Goal: Check status: Check status

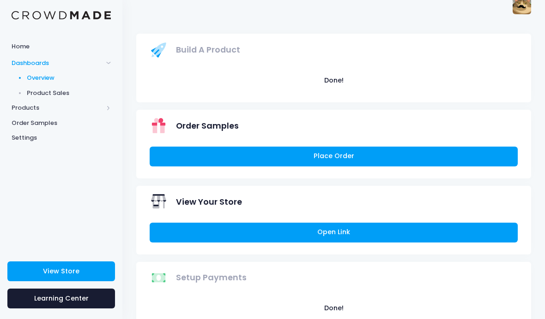
scroll to position [11, 0]
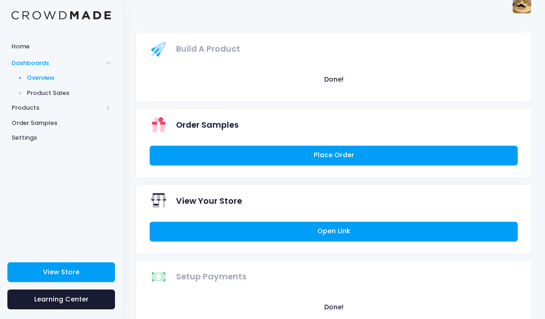
click at [45, 93] on span "Product Sales" at bounding box center [69, 93] width 84 height 9
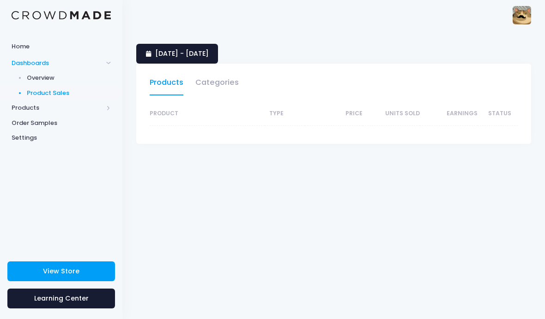
click at [163, 50] on span "Sept. 13, 2025 - Oct. 12, 2025" at bounding box center [182, 53] width 54 height 9
click at [164, 54] on span "Sept. 13, 2025 - Oct. 12, 2025" at bounding box center [182, 53] width 54 height 9
select select "25"
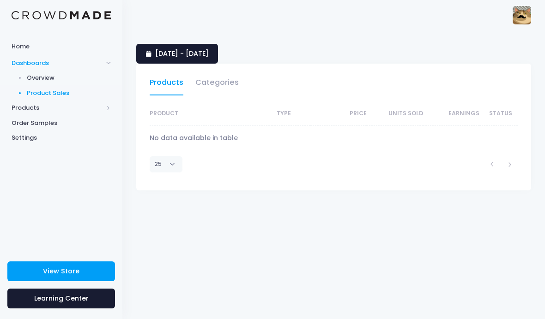
click at [162, 50] on span "[DATE] - [DATE]" at bounding box center [182, 53] width 54 height 9
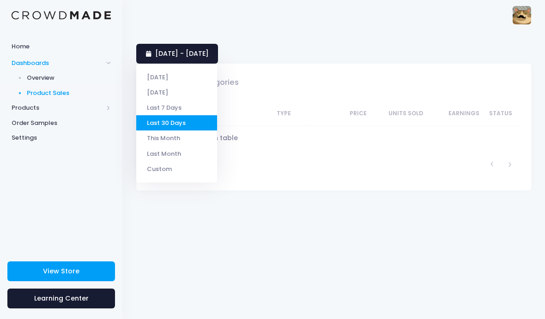
click at [156, 137] on li "This Month" at bounding box center [176, 138] width 81 height 15
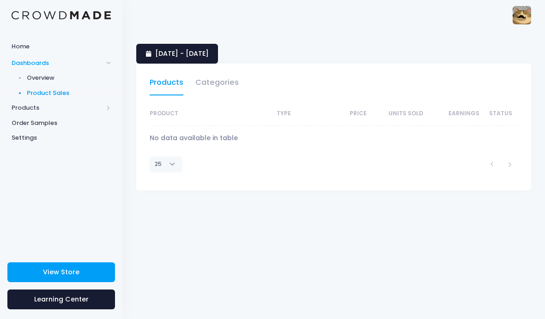
select select "25"
click at [161, 45] on link "[DATE] - [DATE]" at bounding box center [177, 54] width 82 height 20
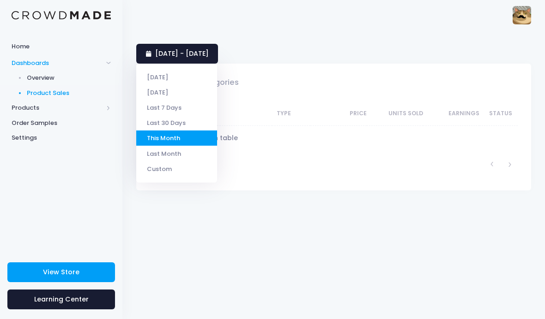
click at [152, 153] on li "Last Month" at bounding box center [176, 153] width 81 height 15
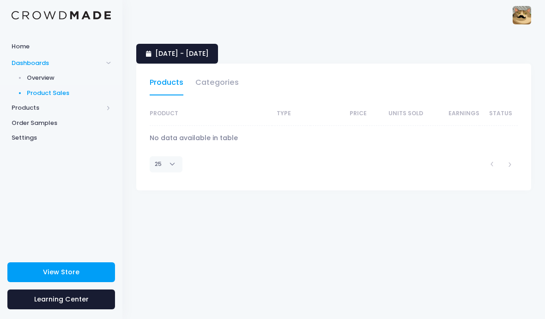
select select "25"
click at [160, 49] on span "1 September 2025 - 30 September 2025" at bounding box center [182, 53] width 54 height 9
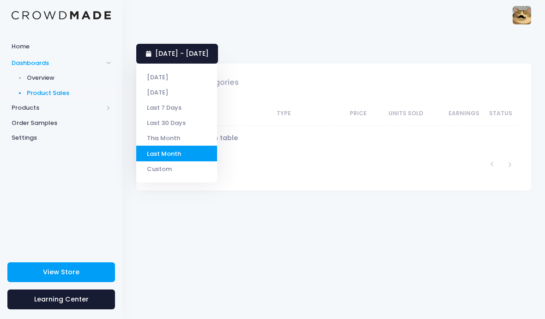
click at [151, 125] on li "Last 30 Days" at bounding box center [176, 122] width 81 height 15
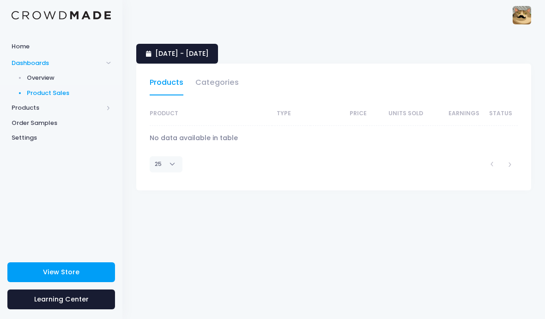
select select "25"
